Goal: Task Accomplishment & Management: Complete application form

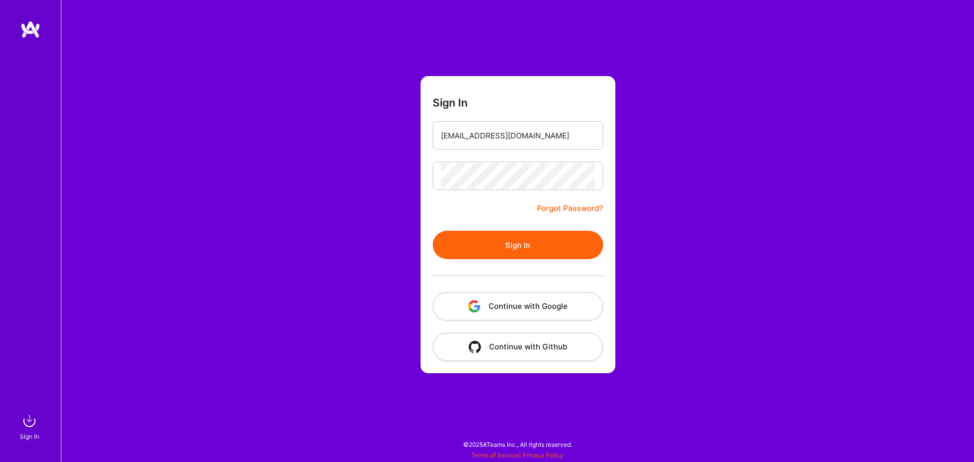
click at [507, 252] on button "Sign In" at bounding box center [518, 245] width 170 height 28
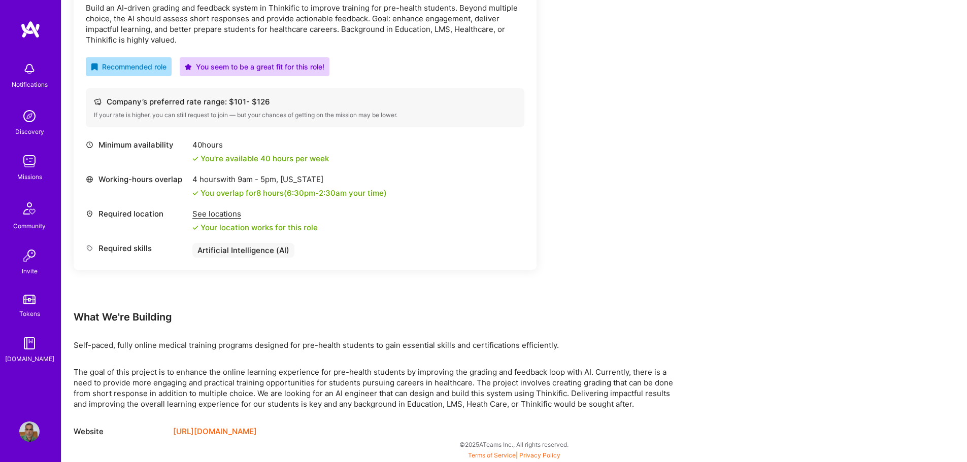
scroll to position [74, 0]
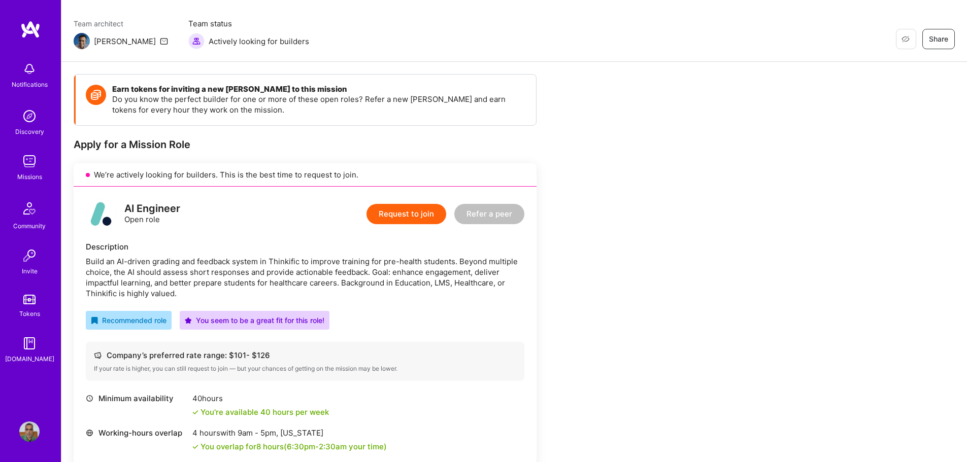
click at [413, 214] on button "Request to join" at bounding box center [406, 214] width 80 height 20
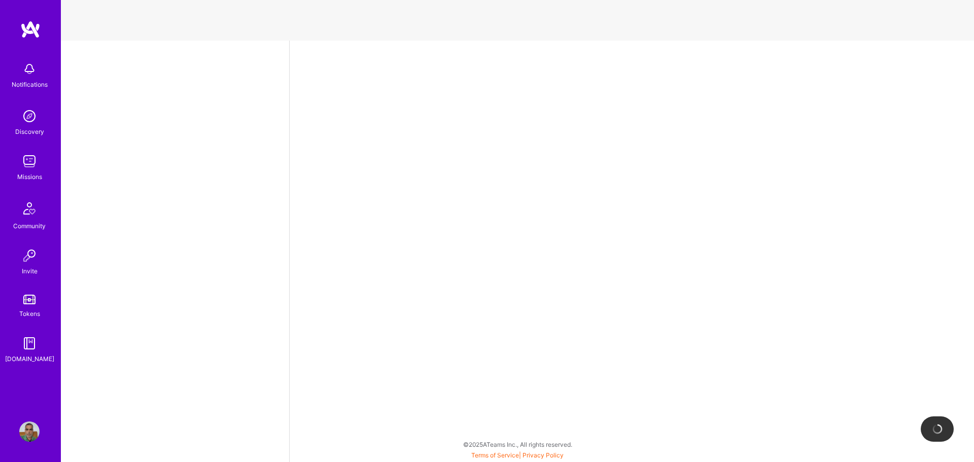
select select "IN"
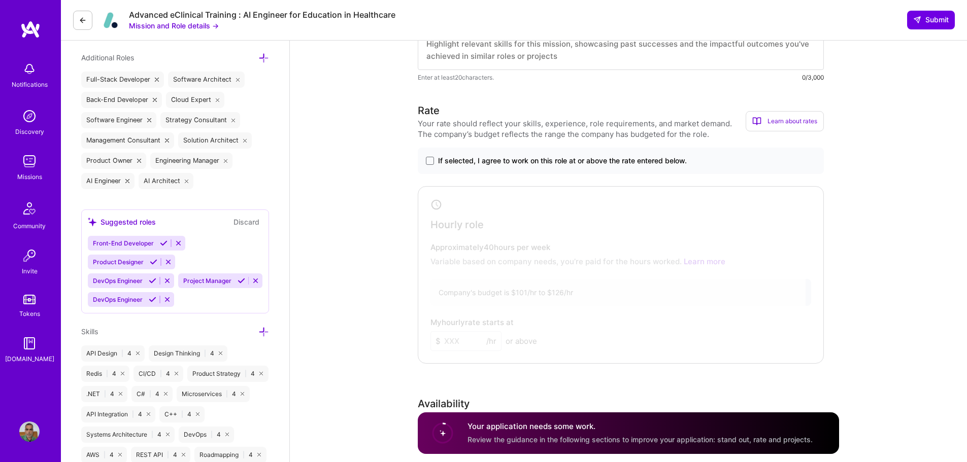
scroll to position [355, 0]
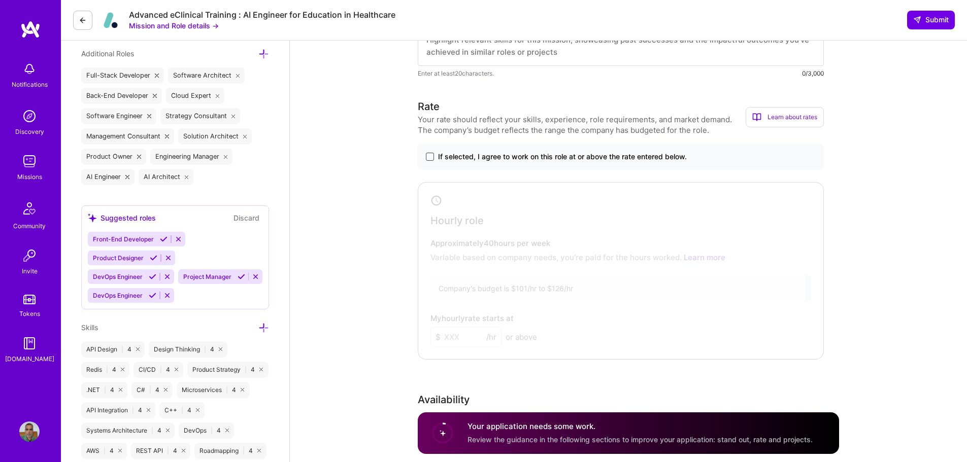
click at [431, 156] on span at bounding box center [430, 157] width 8 height 8
click at [0, 0] on input "If selected, I agree to work on this role at or above the rate entered below." at bounding box center [0, 0] width 0 height 0
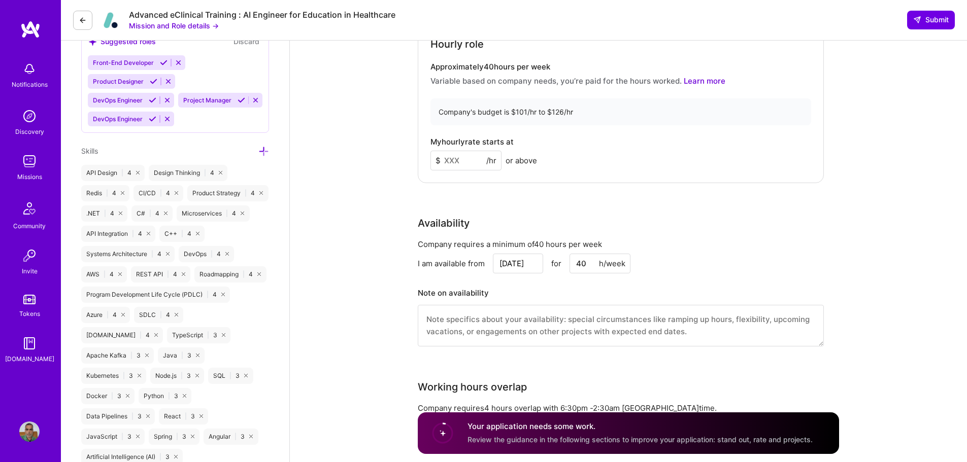
scroll to position [558, 0]
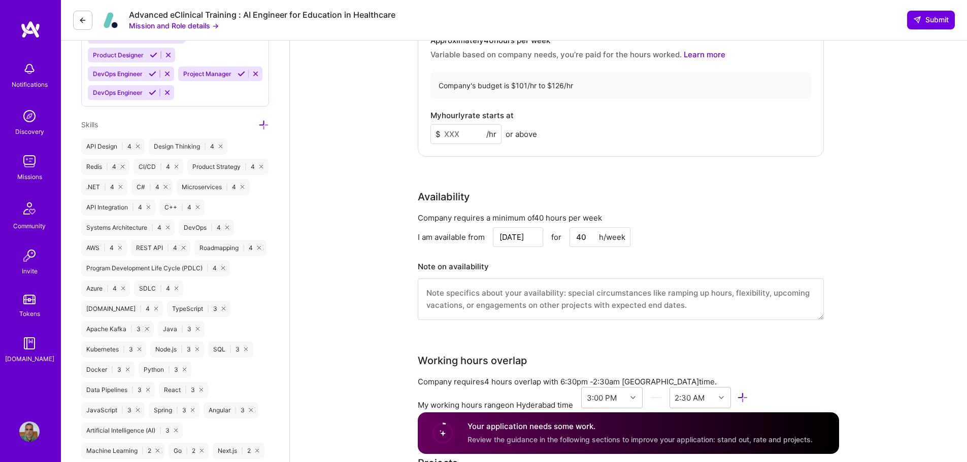
click at [452, 140] on input at bounding box center [465, 134] width 71 height 20
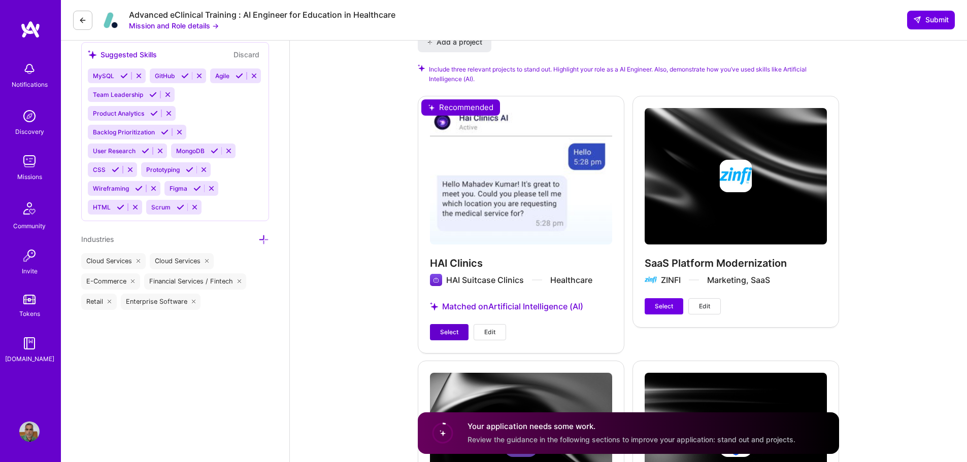
scroll to position [1066, 0]
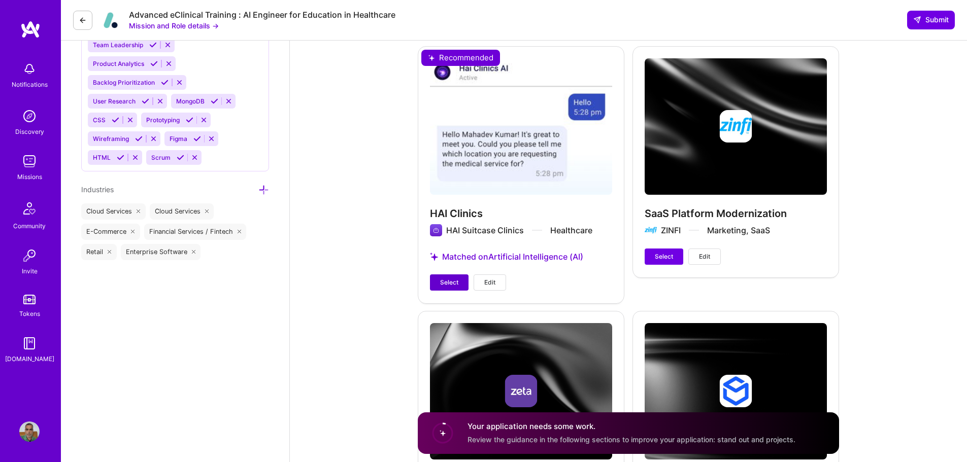
type input "100"
click at [441, 279] on span "Select" at bounding box center [449, 282] width 18 height 9
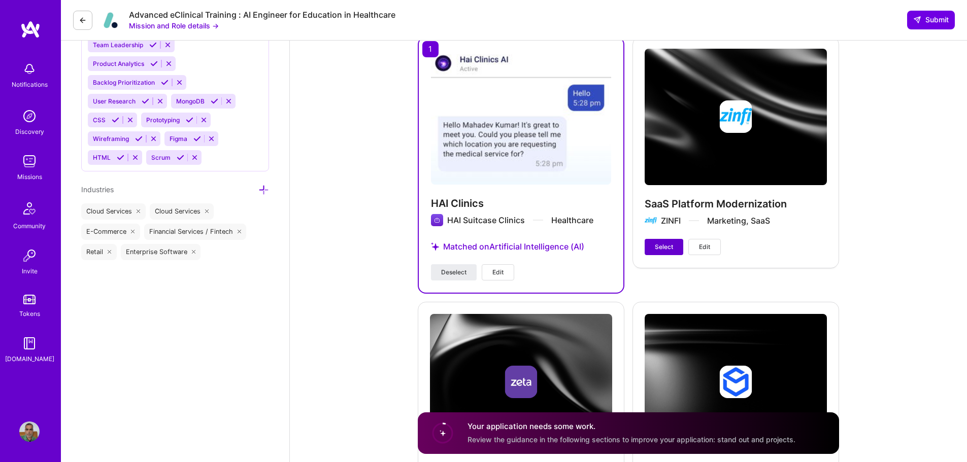
click at [665, 243] on span "Select" at bounding box center [664, 247] width 18 height 9
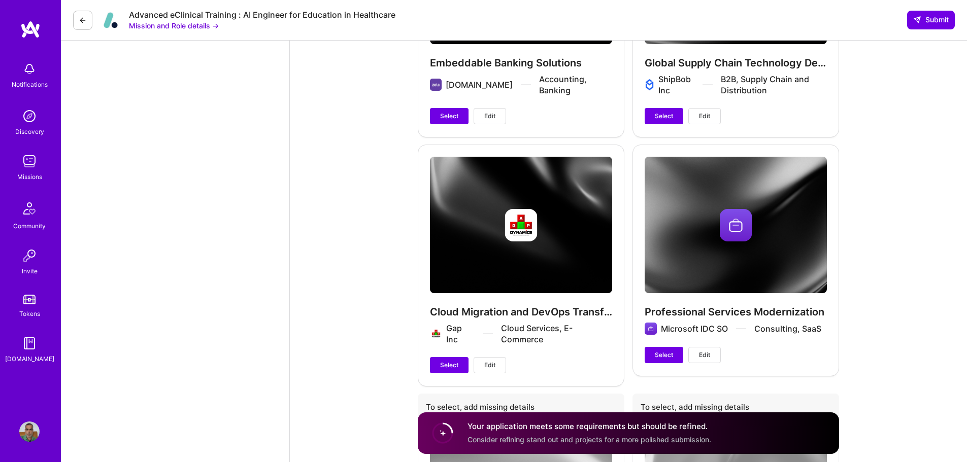
scroll to position [1421, 0]
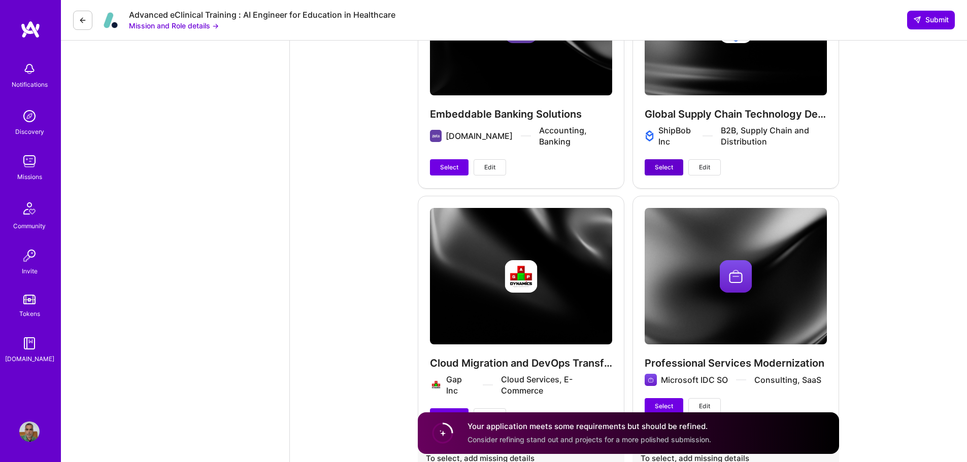
click at [665, 171] on span "Select" at bounding box center [664, 167] width 18 height 9
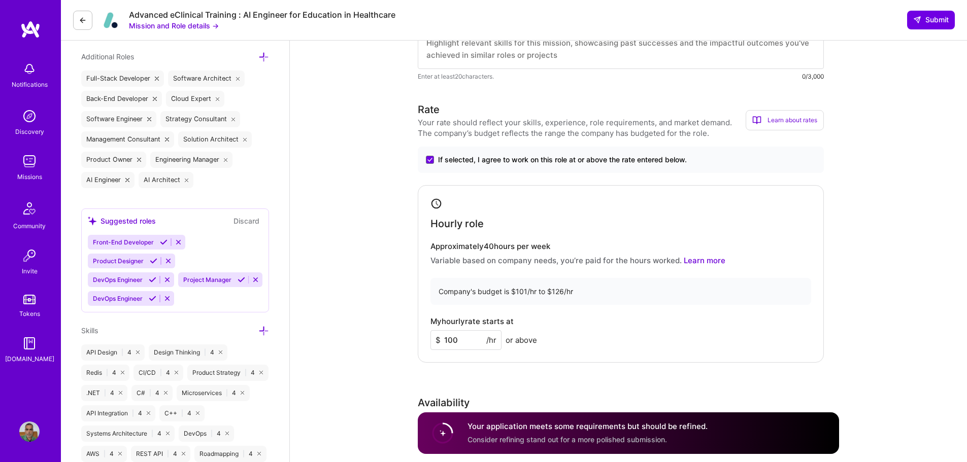
scroll to position [208, 0]
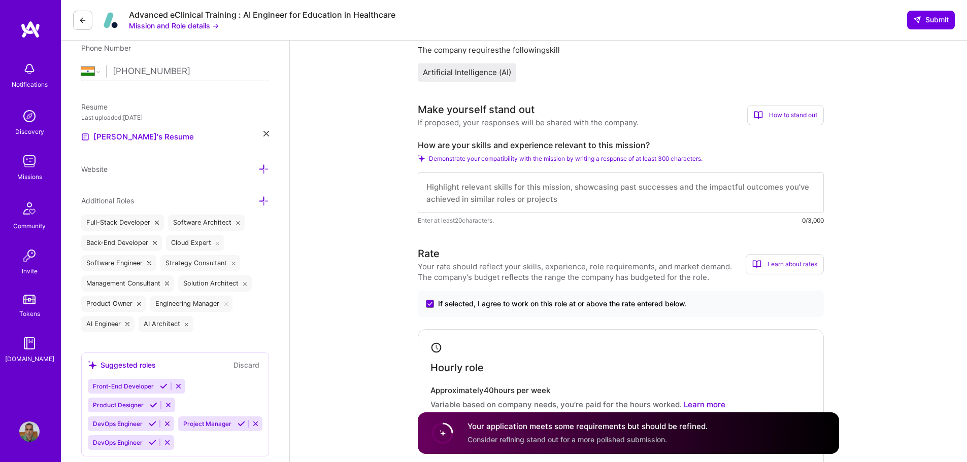
click at [460, 185] on textarea at bounding box center [621, 193] width 406 height 41
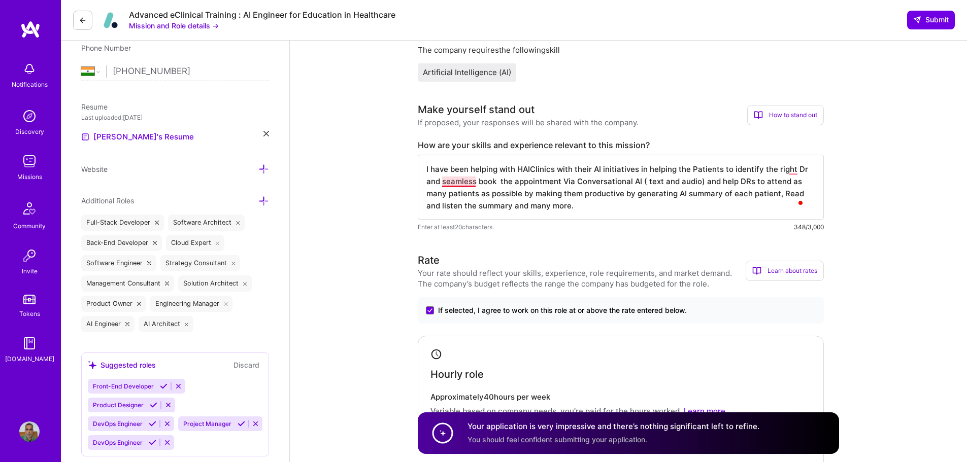
click at [458, 181] on textarea "I have been helping with HAIClinics with their AI initiatives in helping the Pa…" at bounding box center [621, 187] width 406 height 65
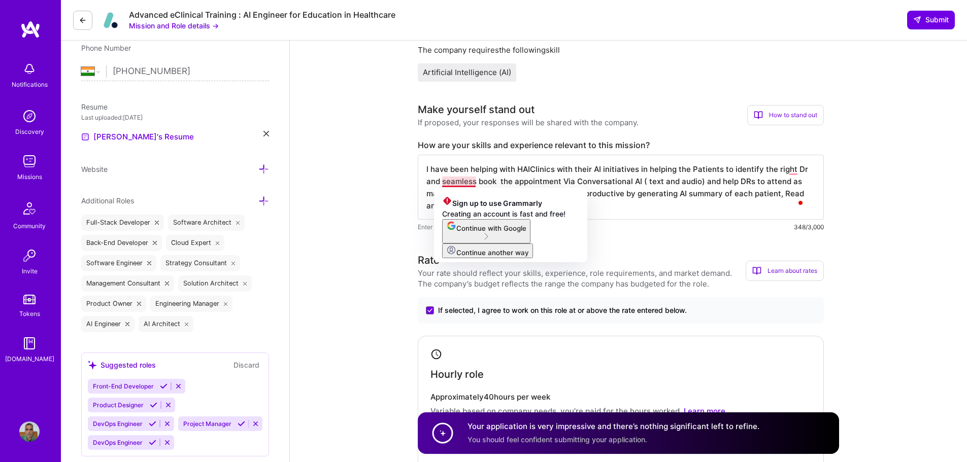
click at [460, 180] on textarea "I have been helping with HAIClinics with their AI initiatives in helping the Pa…" at bounding box center [621, 187] width 406 height 65
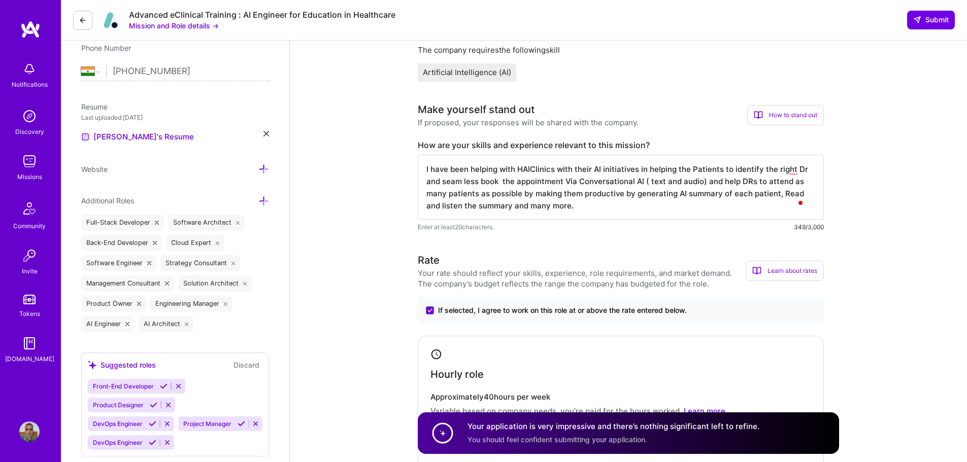
click at [541, 189] on textarea "I have been helping with HAIClinics with their AI initiatives in helping the Pa…" at bounding box center [621, 187] width 406 height 65
click at [499, 181] on textarea "I have been helping with HAIClinics with their AI initiatives in helping the Pa…" at bounding box center [621, 187] width 406 height 65
click at [600, 192] on textarea "I have been helping with HAIClinics with their AI initiatives in helping the Pa…" at bounding box center [621, 187] width 406 height 65
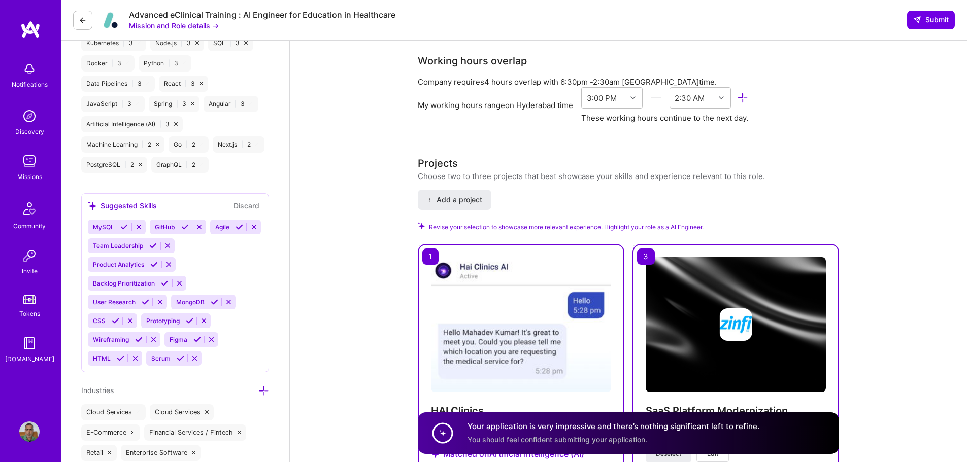
scroll to position [817, 0]
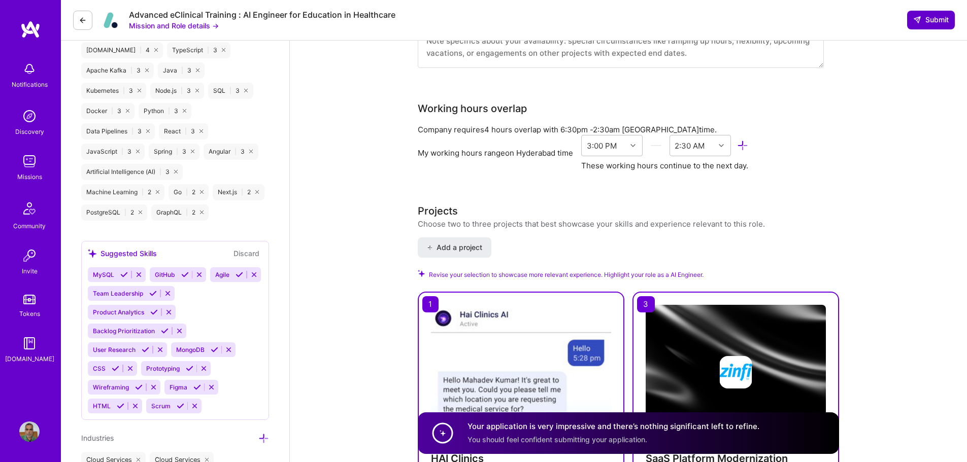
type textarea "I have been helping with HAIClinics with their AI initiatives in helping the Pa…"
click at [932, 16] on span "Submit" at bounding box center [931, 20] width 36 height 10
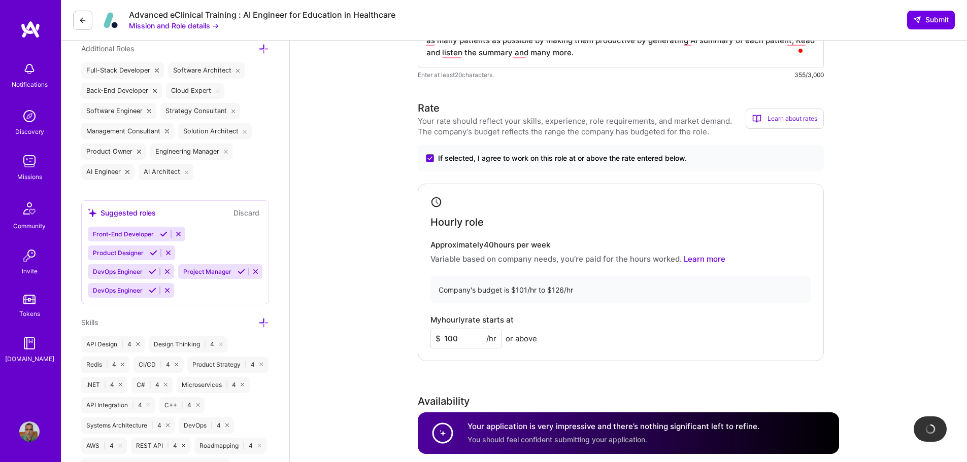
scroll to position [328, 0]
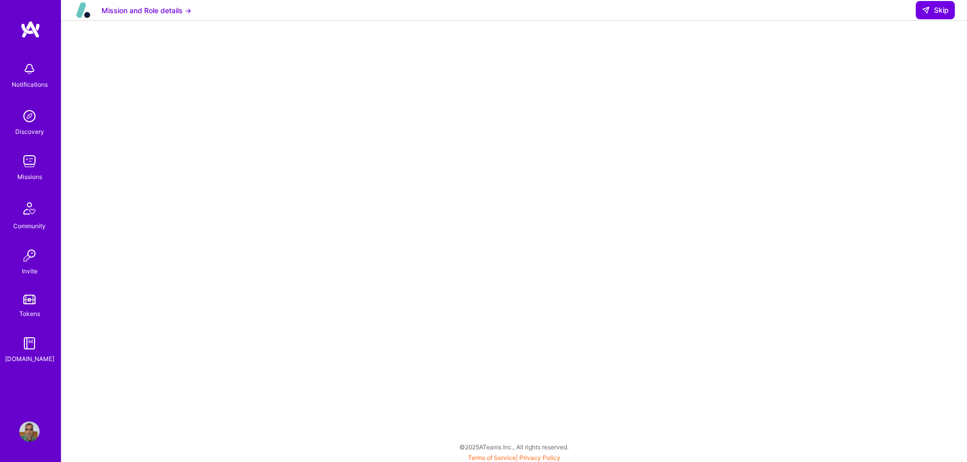
scroll to position [109, 0]
click at [931, 15] on span "Skip" at bounding box center [934, 10] width 27 height 10
select select "IN"
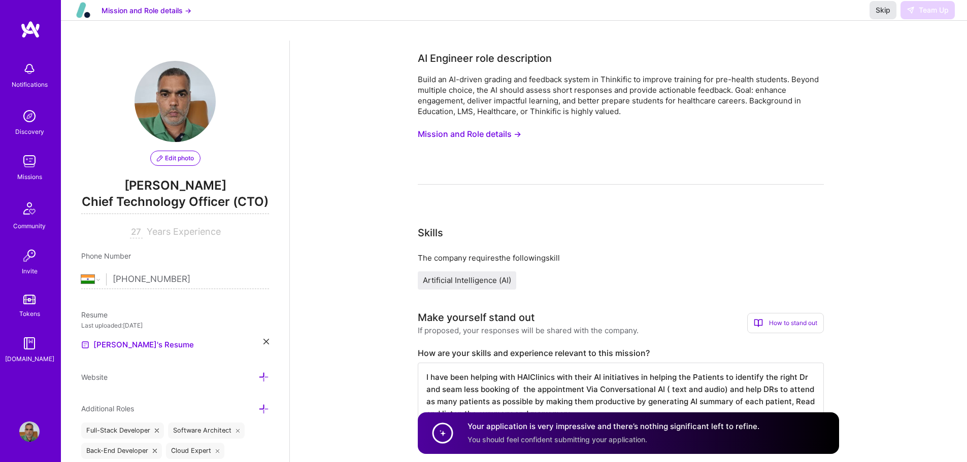
click at [881, 15] on span "Skip" at bounding box center [882, 10] width 15 height 10
drag, startPoint x: 563, startPoint y: 109, endPoint x: 690, endPoint y: 107, distance: 126.4
click at [685, 107] on div "Build an AI-driven grading and feedback system in Thinkific to improve training…" at bounding box center [621, 95] width 406 height 43
drag, startPoint x: 511, startPoint y: 113, endPoint x: 653, endPoint y: 105, distance: 141.8
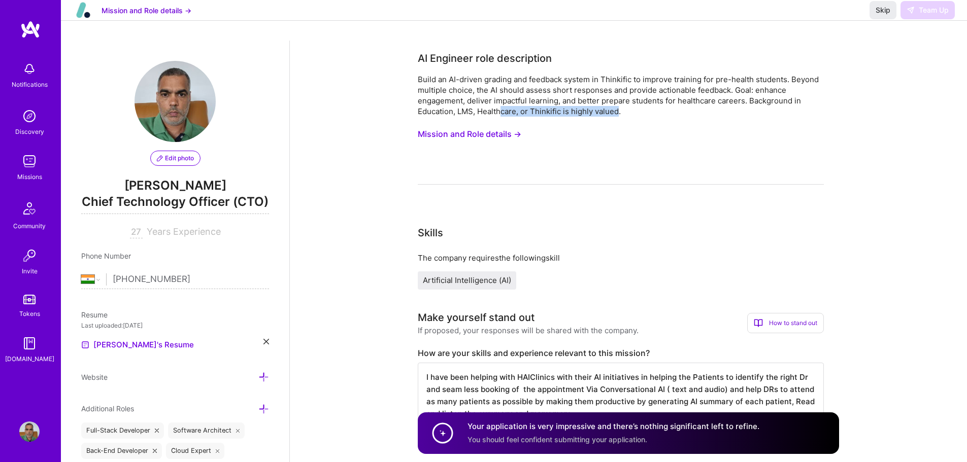
click at [621, 109] on div "Build an AI-driven grading and feedback system in Thinkific to improve training…" at bounding box center [621, 95] width 406 height 43
click at [759, 102] on div "Build an AI-driven grading and feedback system in Thinkific to improve training…" at bounding box center [621, 95] width 406 height 43
click at [938, 21] on div "Mission and Role details → Skip Team Up" at bounding box center [514, 10] width 906 height 21
click at [887, 15] on span "Skip" at bounding box center [882, 10] width 15 height 10
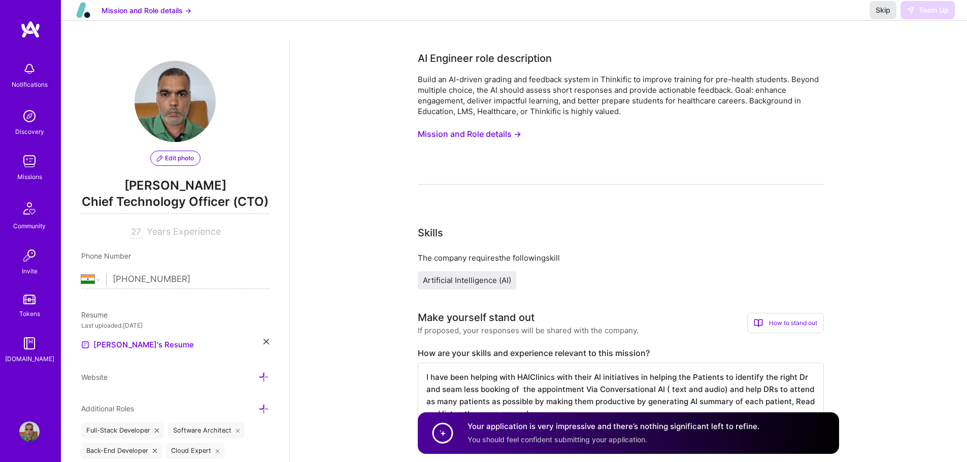
click at [887, 15] on span "Skip" at bounding box center [882, 10] width 15 height 10
drag, startPoint x: 887, startPoint y: 21, endPoint x: 880, endPoint y: 38, distance: 17.7
click at [887, 15] on span "Skip" at bounding box center [882, 10] width 15 height 10
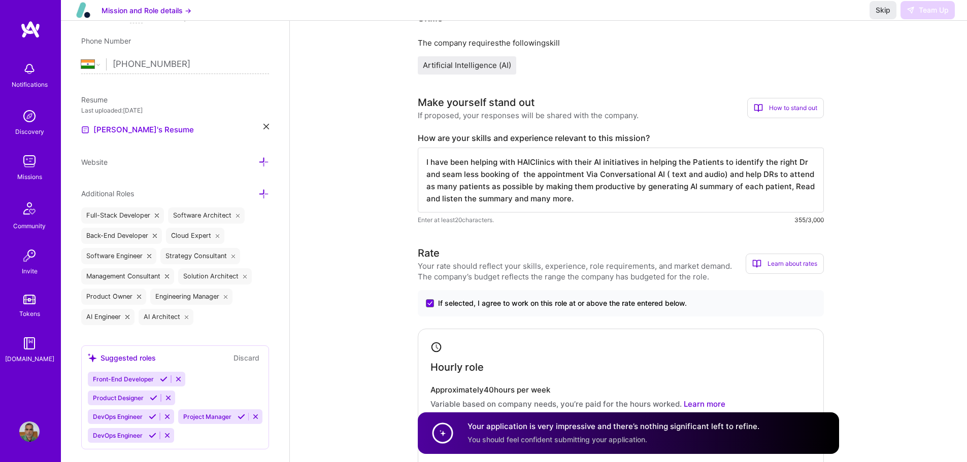
scroll to position [152, 0]
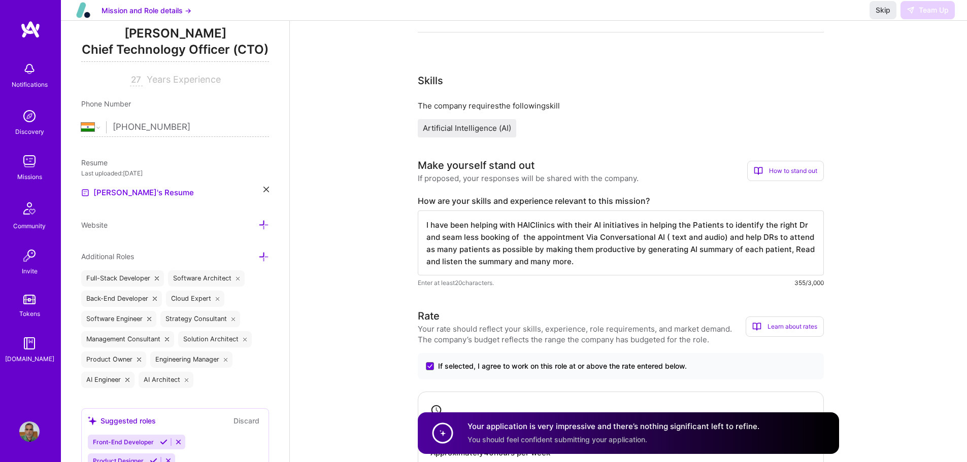
click at [174, 16] on button "Mission and Role details →" at bounding box center [146, 10] width 90 height 11
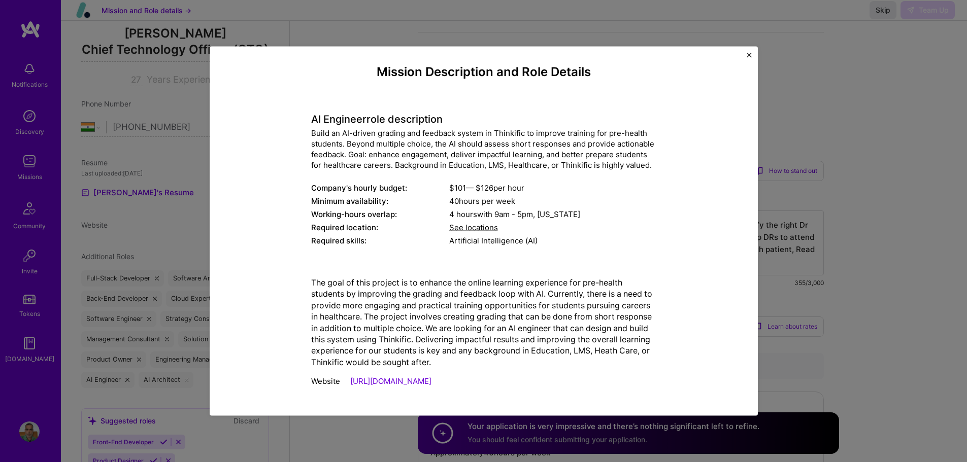
scroll to position [304, 0]
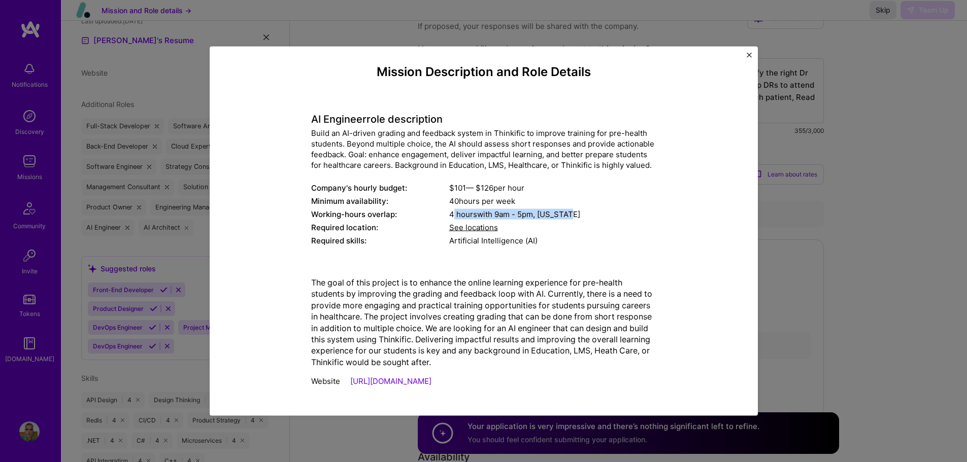
drag, startPoint x: 449, startPoint y: 214, endPoint x: 591, endPoint y: 214, distance: 142.1
click at [591, 214] on div "4 hours with 9am - 5pm , New York" at bounding box center [552, 214] width 207 height 11
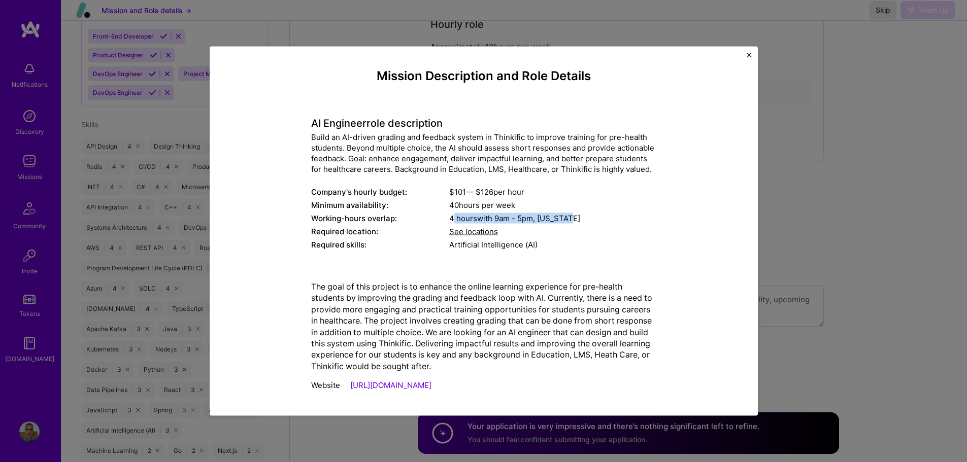
scroll to position [0, 0]
click at [393, 388] on link "[URL][DOMAIN_NAME]" at bounding box center [390, 387] width 81 height 10
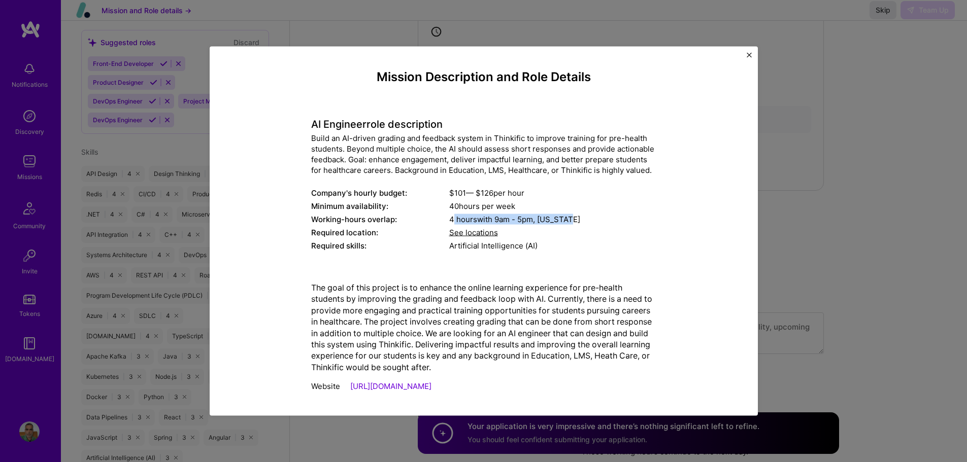
scroll to position [507, 0]
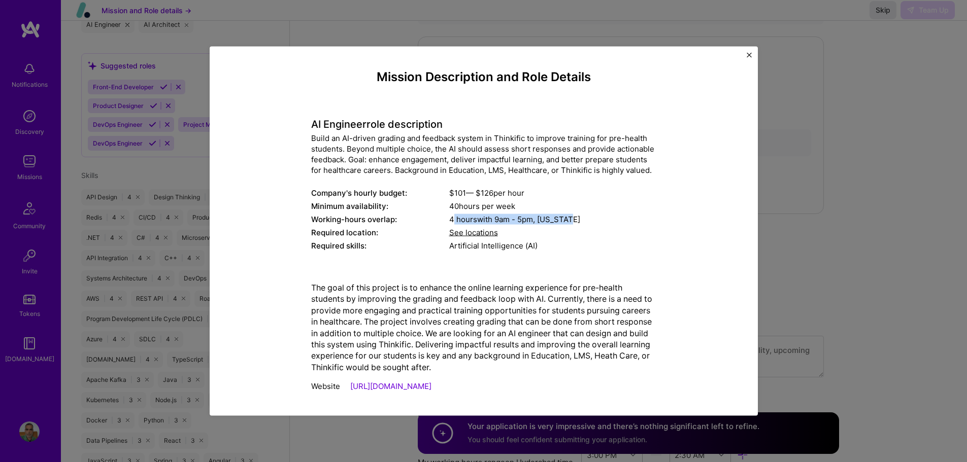
click at [749, 53] on img "Close" at bounding box center [748, 54] width 5 height 5
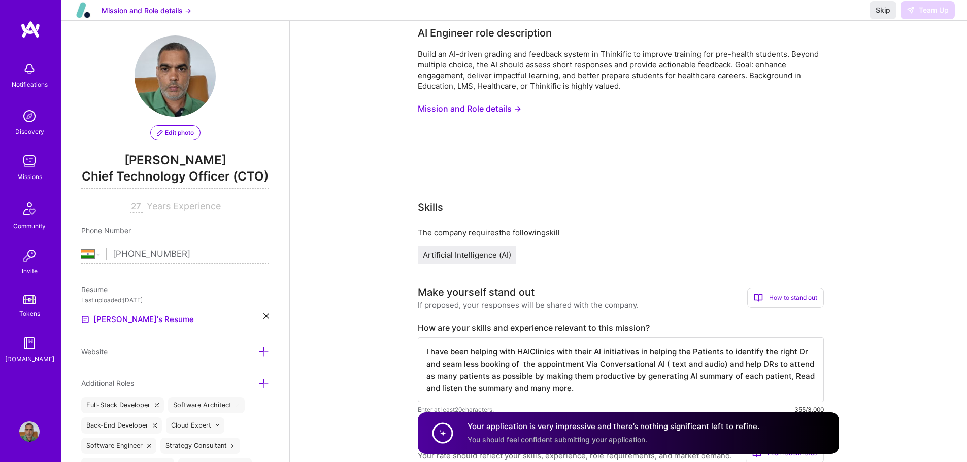
scroll to position [0, 0]
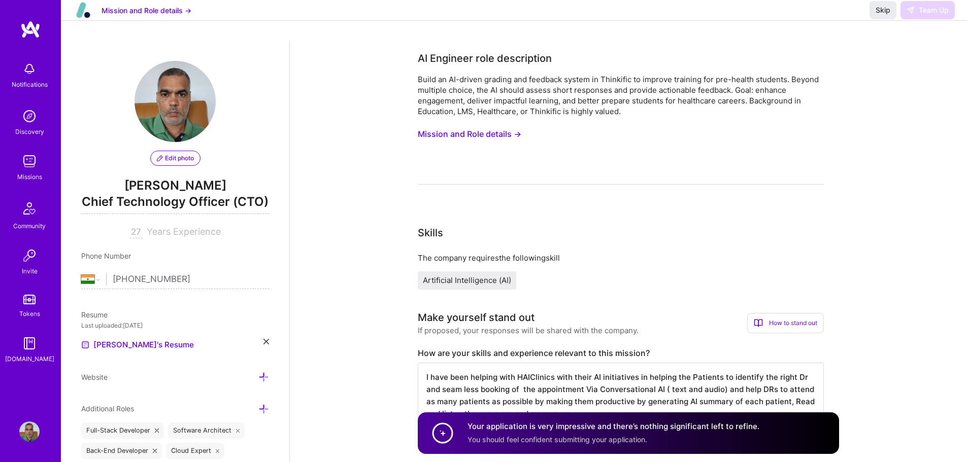
click at [927, 19] on div "Skip Team Up" at bounding box center [911, 10] width 85 height 18
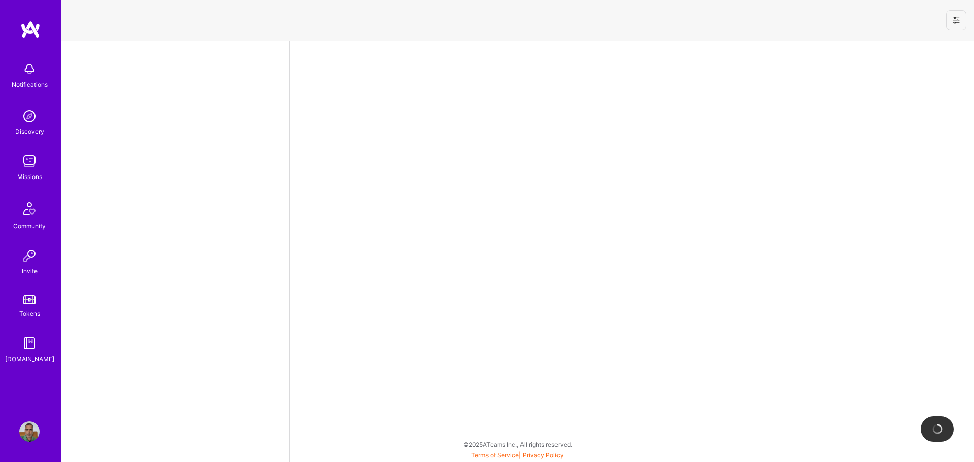
select select "IN"
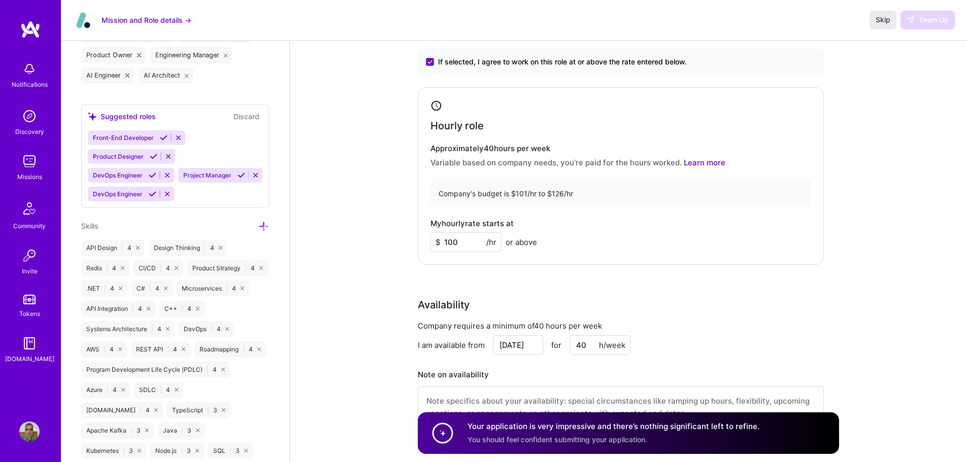
scroll to position [609, 0]
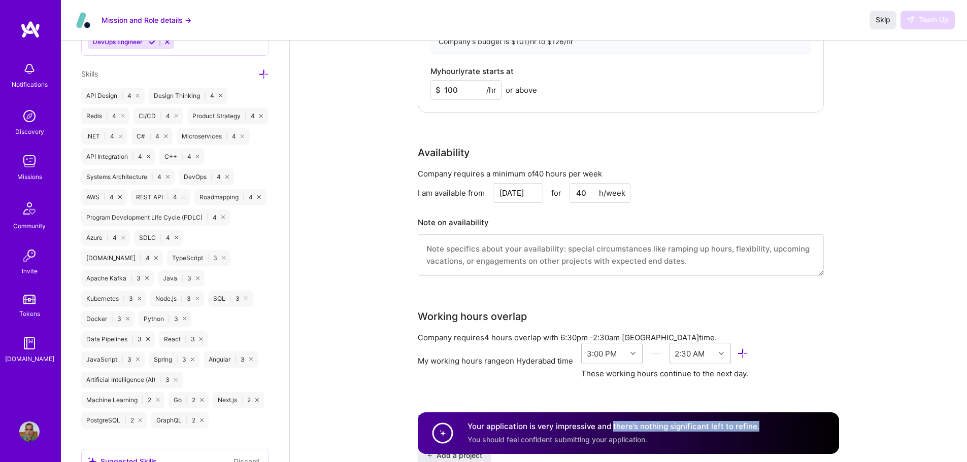
drag, startPoint x: 610, startPoint y: 431, endPoint x: 813, endPoint y: 425, distance: 202.5
click at [813, 425] on div "Your application is very impressive and there’s nothing significant left to ref…" at bounding box center [628, 434] width 421 height 42
click at [732, 433] on div "Your application is very impressive and there’s nothing significant left to ref…" at bounding box center [613, 433] width 292 height 23
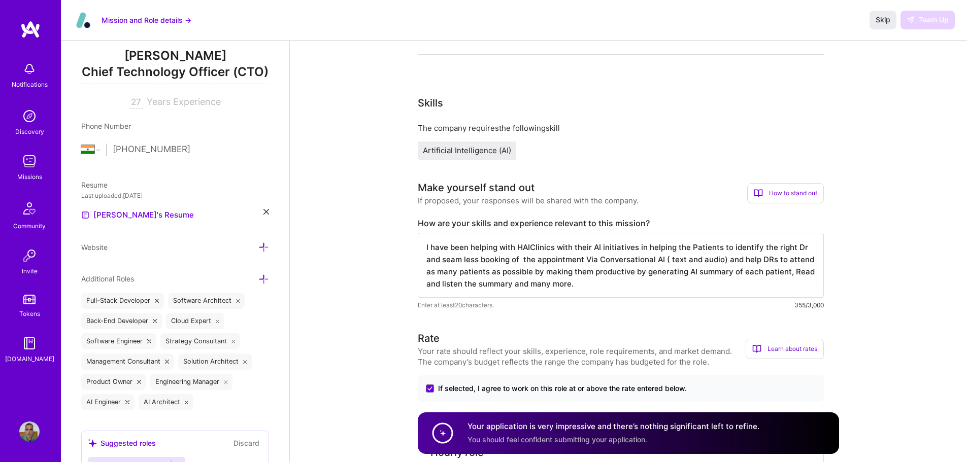
scroll to position [0, 0]
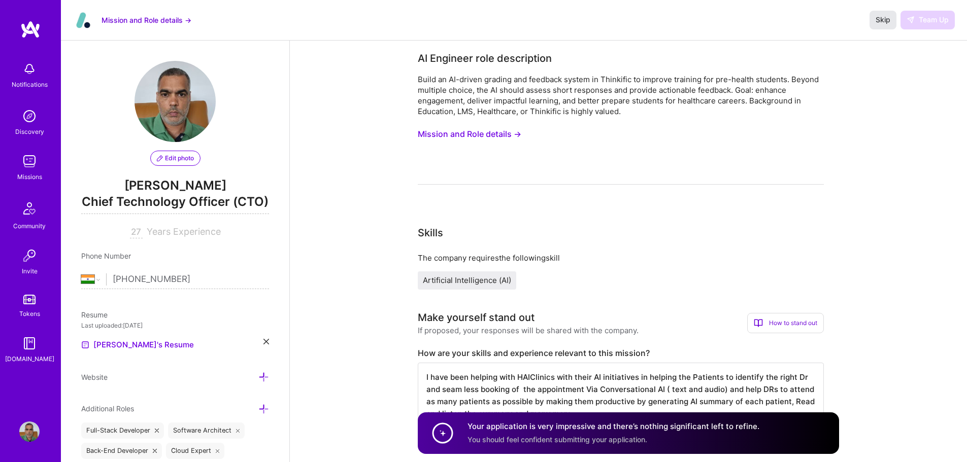
click at [883, 20] on span "Skip" at bounding box center [882, 20] width 15 height 10
click at [915, 23] on div "Skip Team Up" at bounding box center [911, 20] width 85 height 18
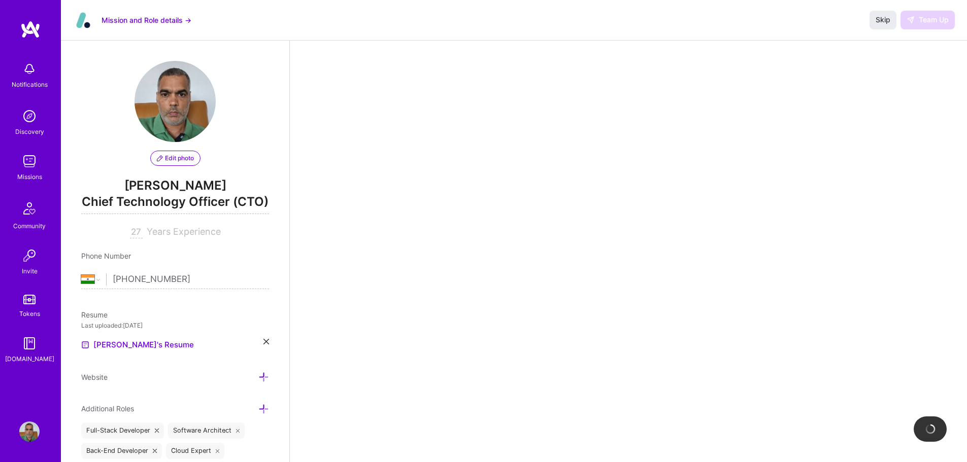
click at [29, 166] on img at bounding box center [29, 161] width 20 height 20
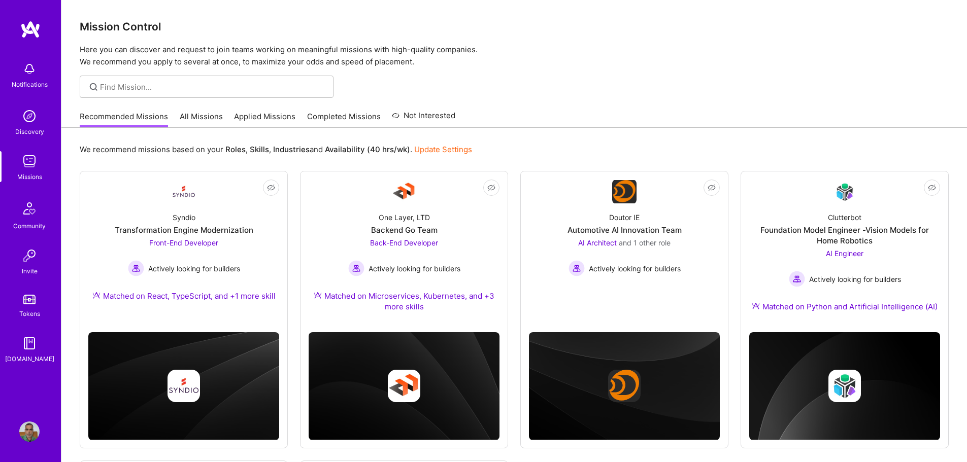
click at [206, 121] on link "All Missions" at bounding box center [201, 119] width 43 height 17
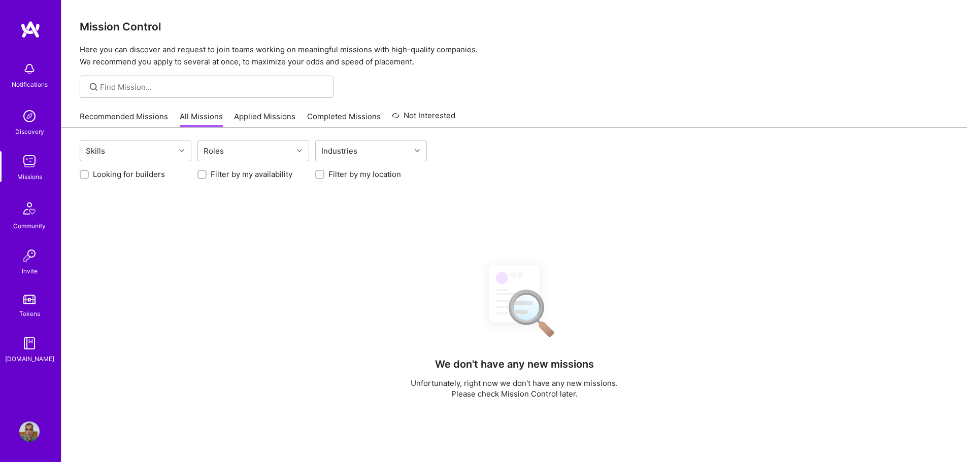
click at [259, 114] on link "Applied Missions" at bounding box center [264, 119] width 61 height 17
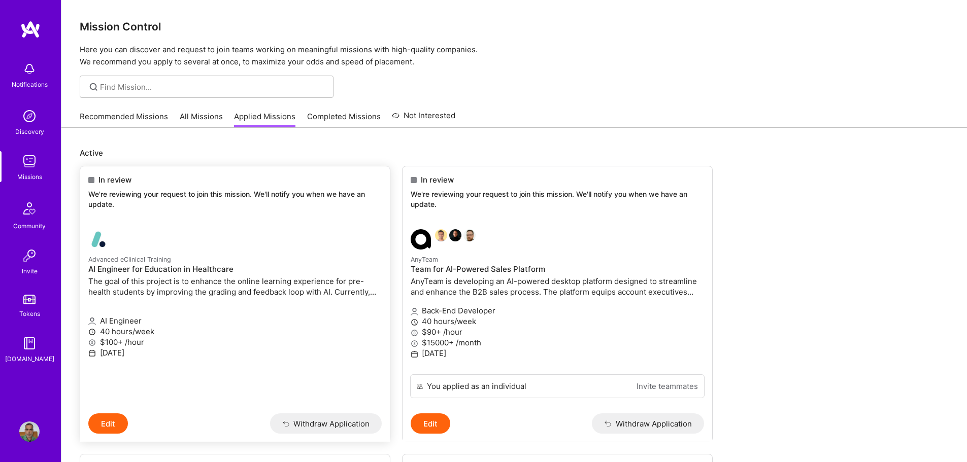
click at [259, 263] on p "Advanced eClinical Training" at bounding box center [234, 259] width 293 height 11
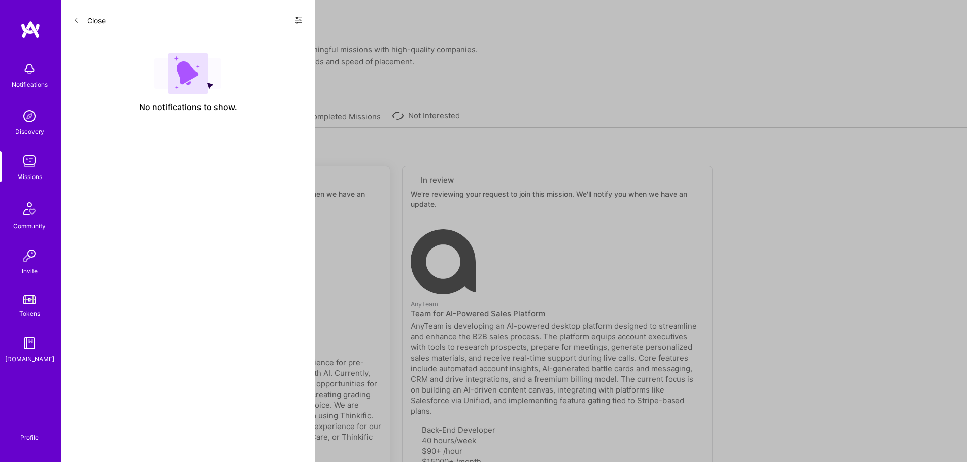
select select "IN"
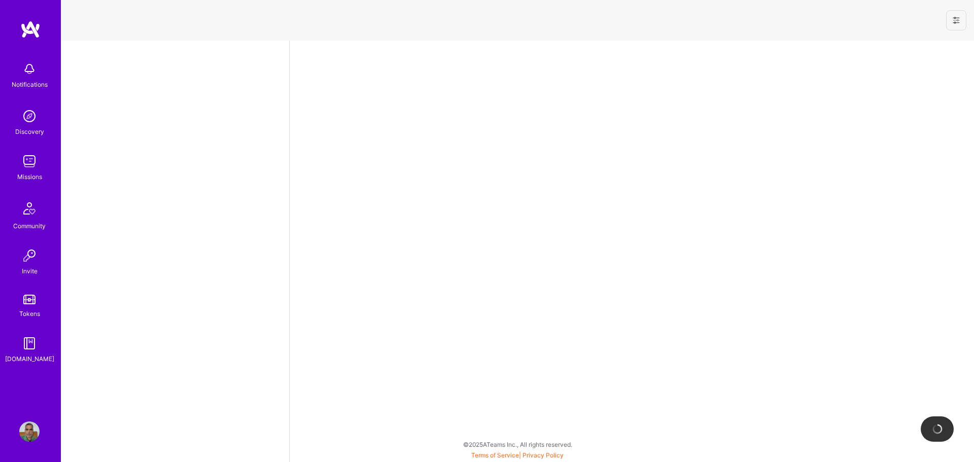
select select "IN"
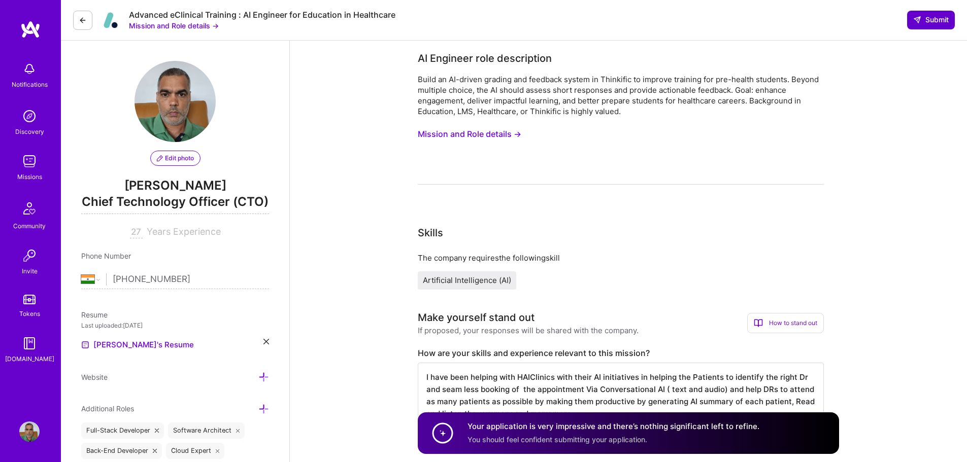
click at [935, 14] on button "Submit" at bounding box center [931, 20] width 48 height 18
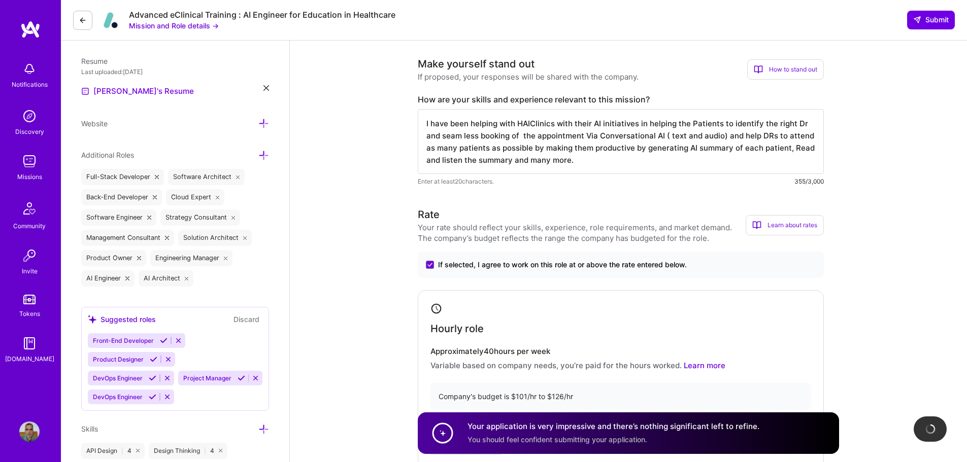
scroll to position [1, 0]
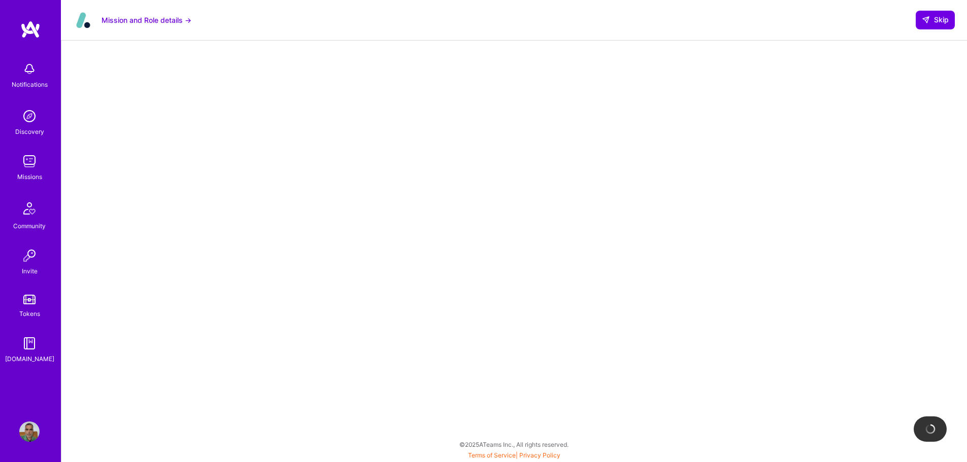
scroll to position [109, 0]
click at [935, 23] on span "Skip" at bounding box center [934, 20] width 27 height 10
select select "IN"
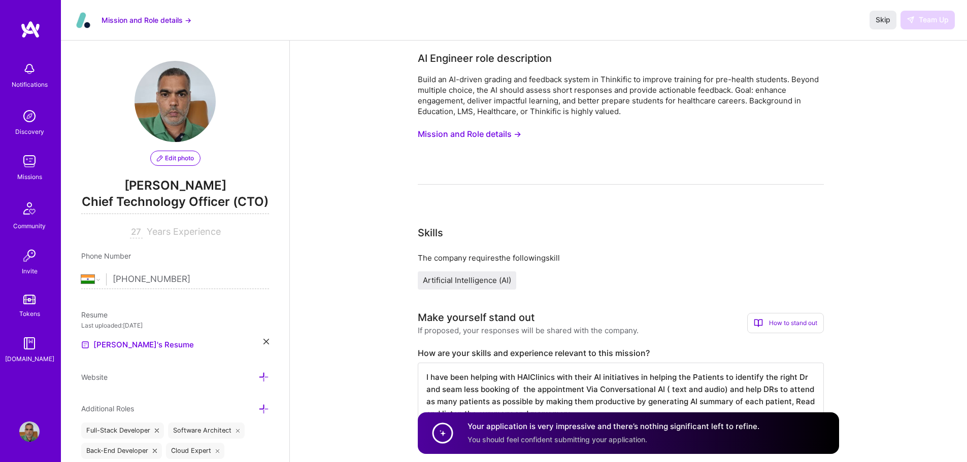
click at [28, 166] on img at bounding box center [29, 161] width 20 height 20
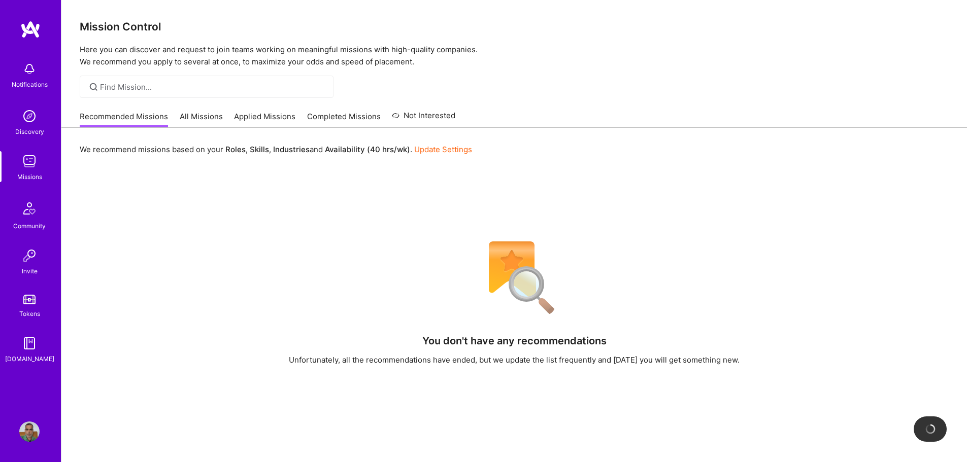
click at [239, 115] on link "Applied Missions" at bounding box center [264, 119] width 61 height 17
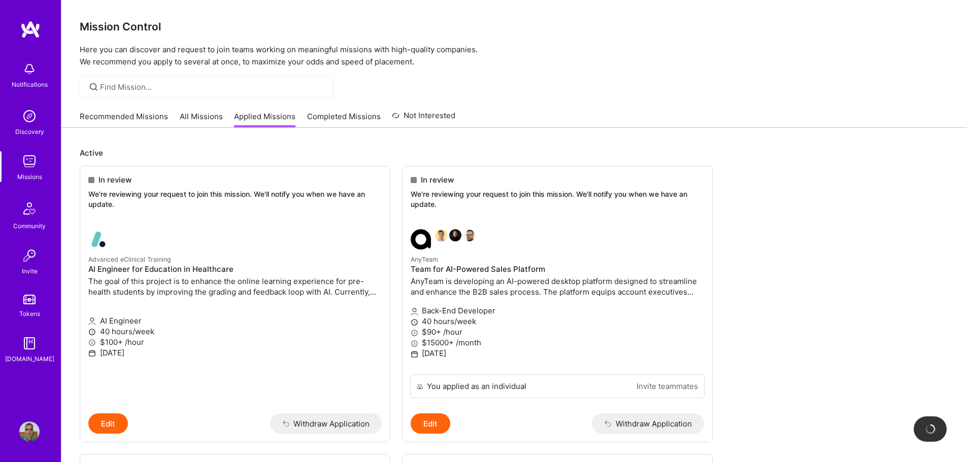
click at [199, 116] on link "All Missions" at bounding box center [201, 119] width 43 height 17
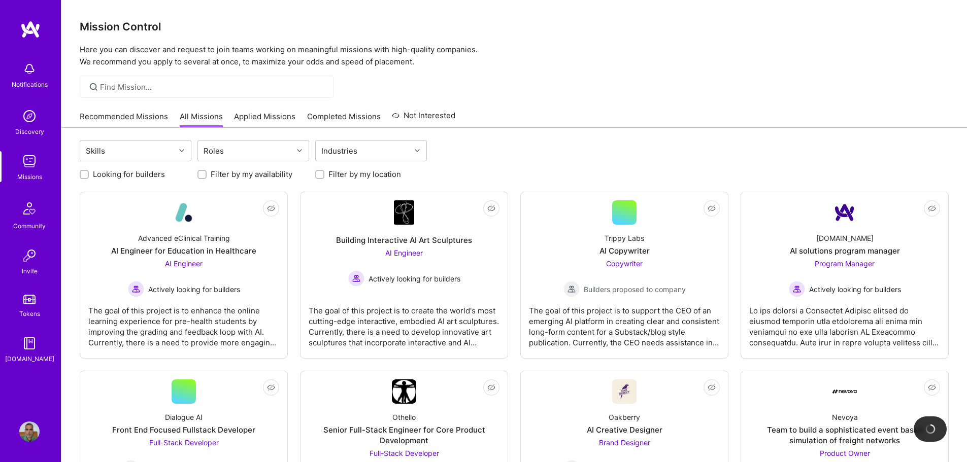
click at [87, 168] on div "Looking for builders Filter by my availability Filter by my location" at bounding box center [514, 172] width 869 height 16
click at [82, 173] on input "Looking for builders" at bounding box center [85, 175] width 7 height 7
checkbox input "true"
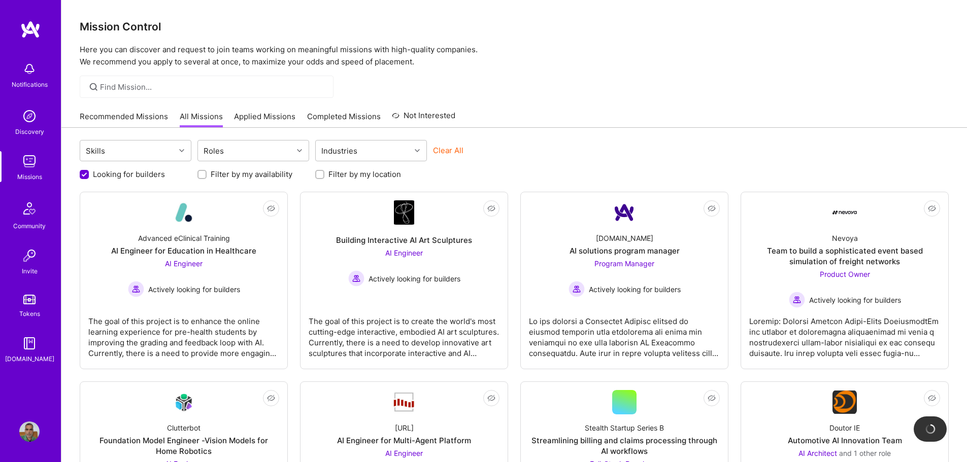
click at [318, 175] on input "Filter by my location" at bounding box center [320, 175] width 7 height 7
checkbox input "true"
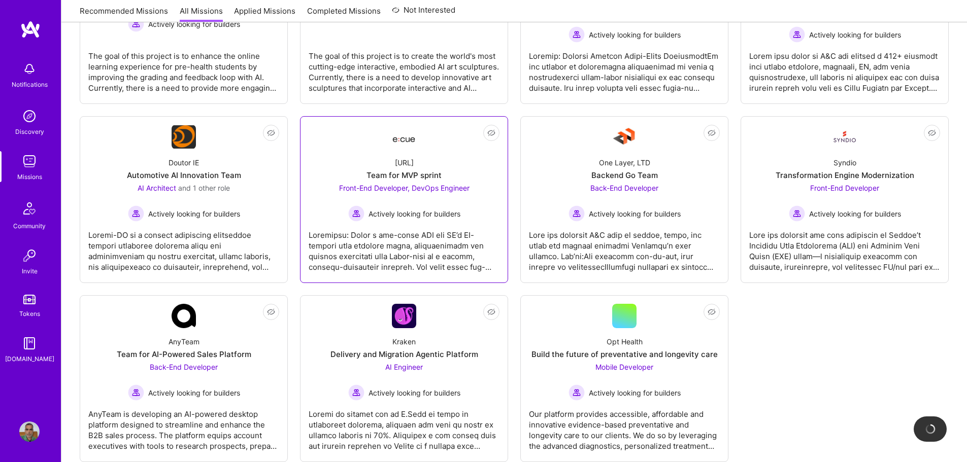
scroll to position [290, 0]
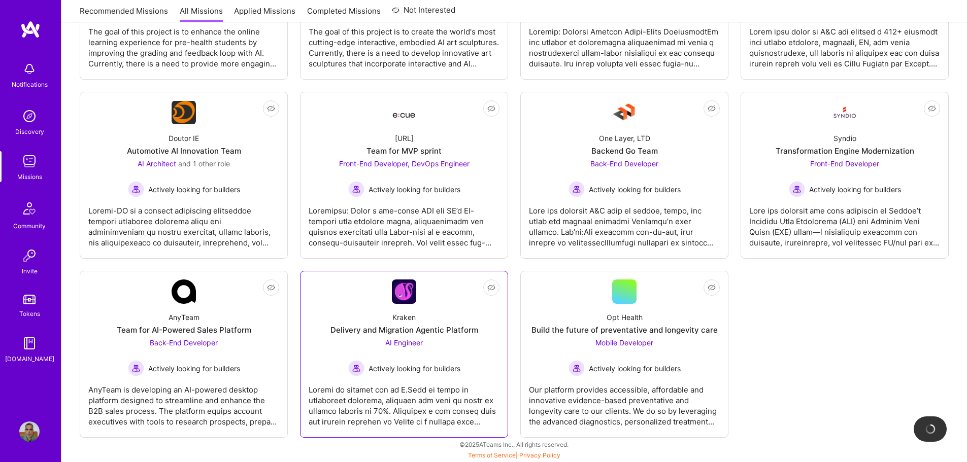
click at [464, 341] on div "Kraken Delivery and Migration Agentic Platform AI Engineer Actively looking for…" at bounding box center [404, 340] width 191 height 73
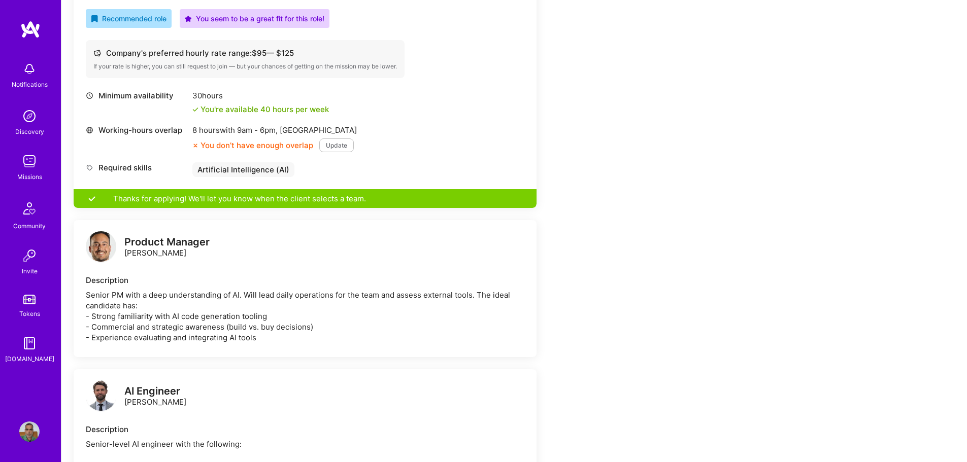
scroll to position [406, 0]
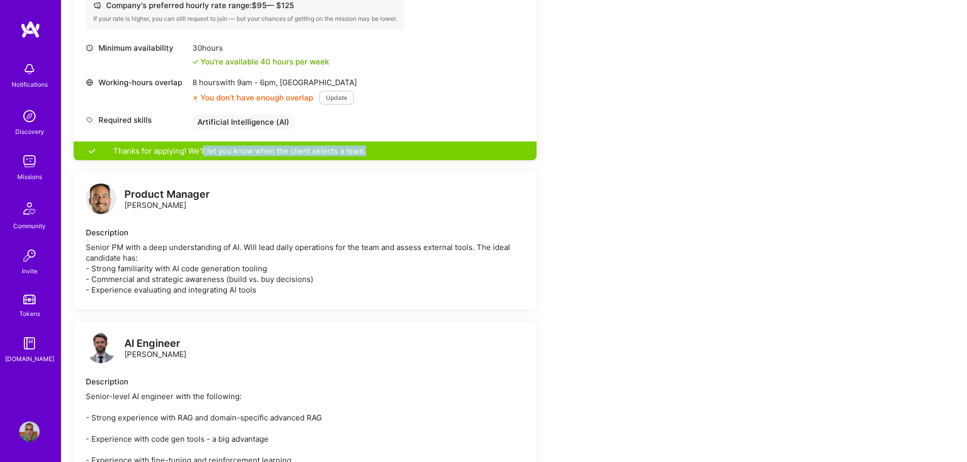
drag, startPoint x: 203, startPoint y: 151, endPoint x: 455, endPoint y: 149, distance: 251.7
click at [454, 149] on div "Thanks for applying! We'll let you know when the client selects a team." at bounding box center [305, 151] width 463 height 19
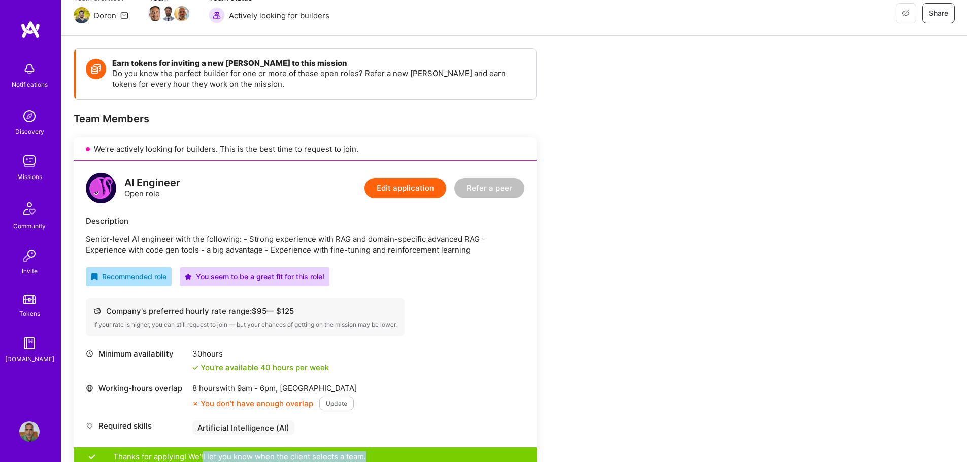
scroll to position [51, 0]
